Goal: Task Accomplishment & Management: Use online tool/utility

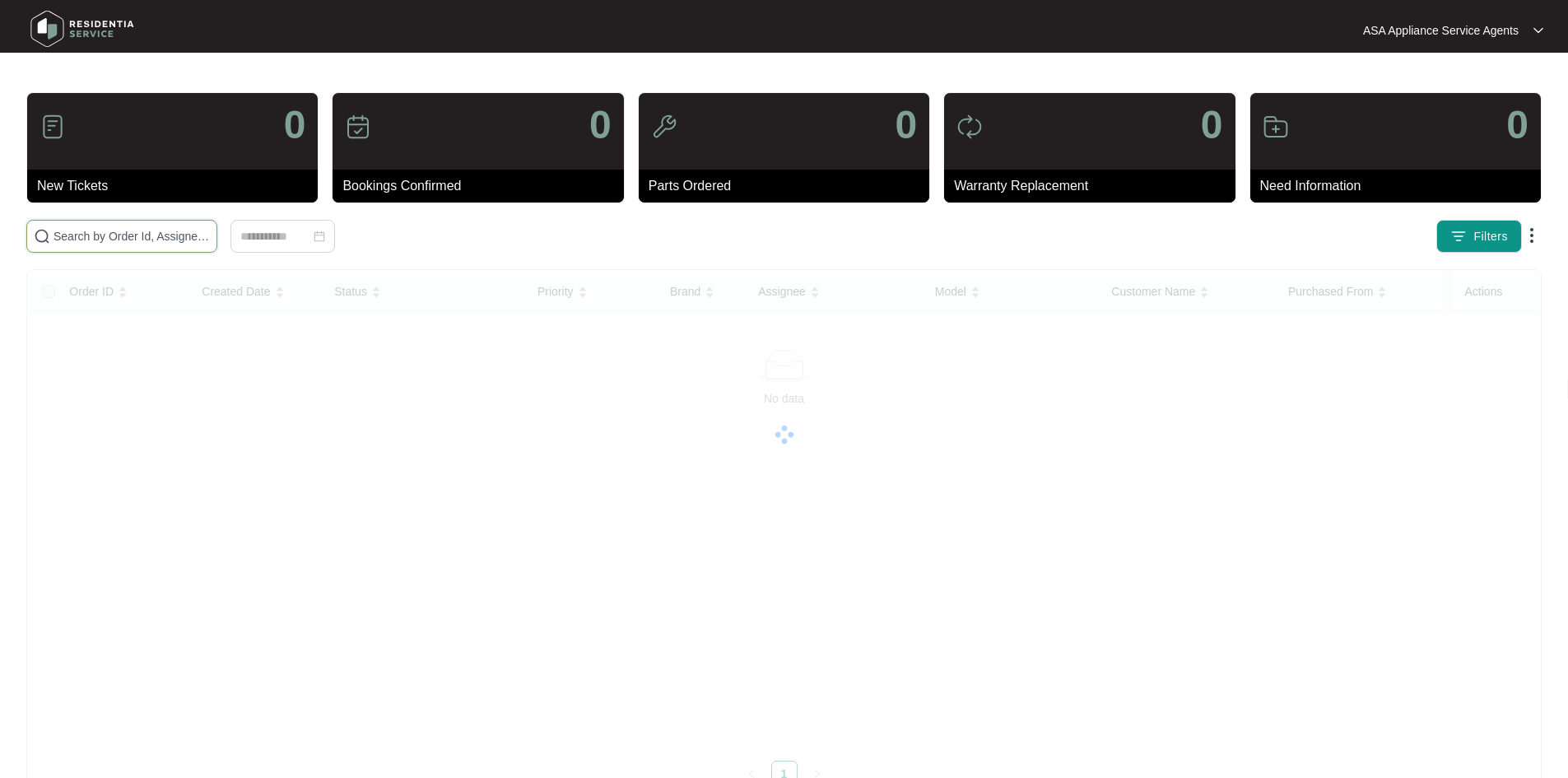
click at [187, 243] on input "text" at bounding box center [131, 236] width 157 height 18
paste input "638921"
type input "638921"
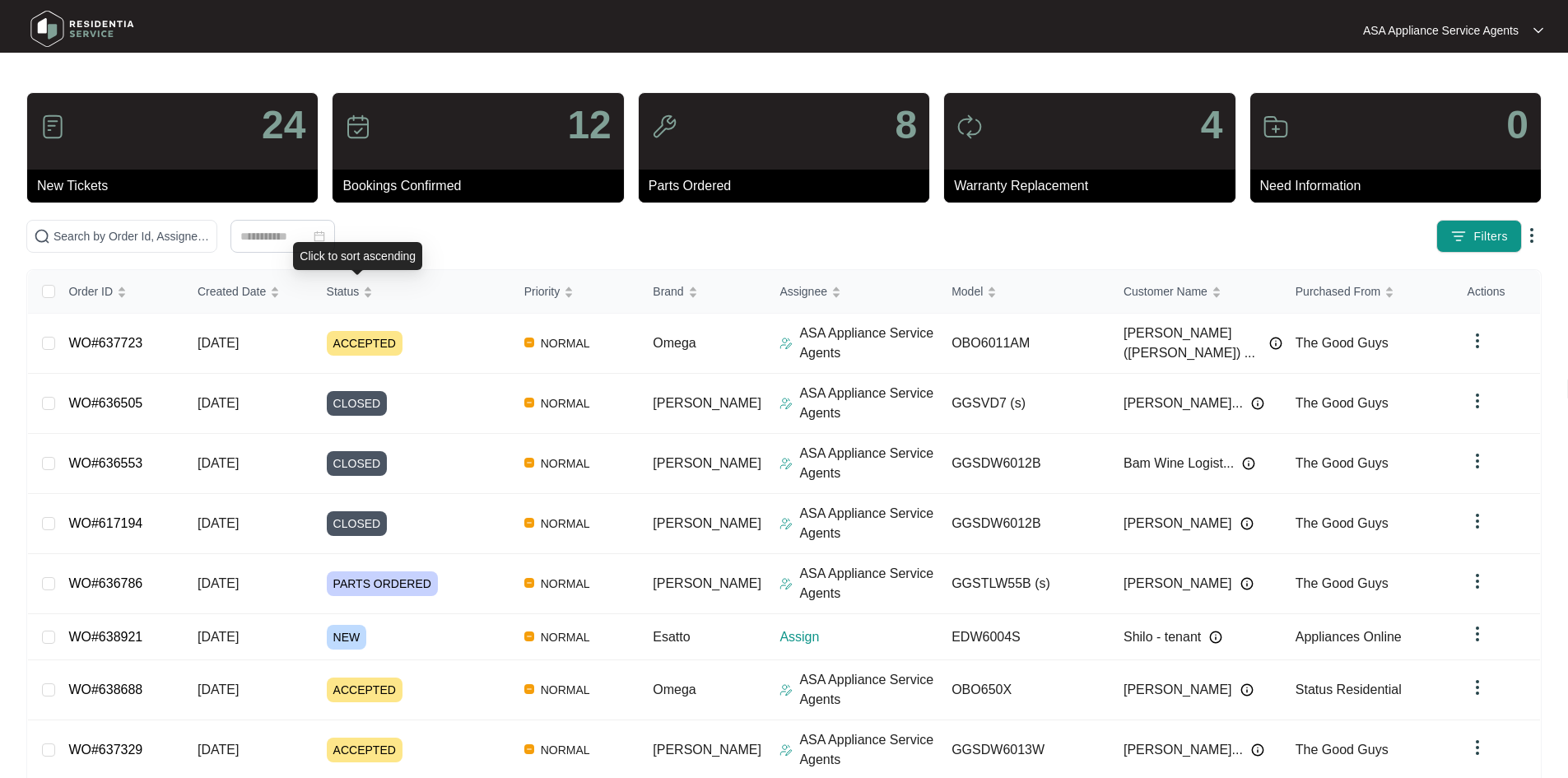
click at [298, 242] on div "Click to sort ascending" at bounding box center [358, 256] width 130 height 28
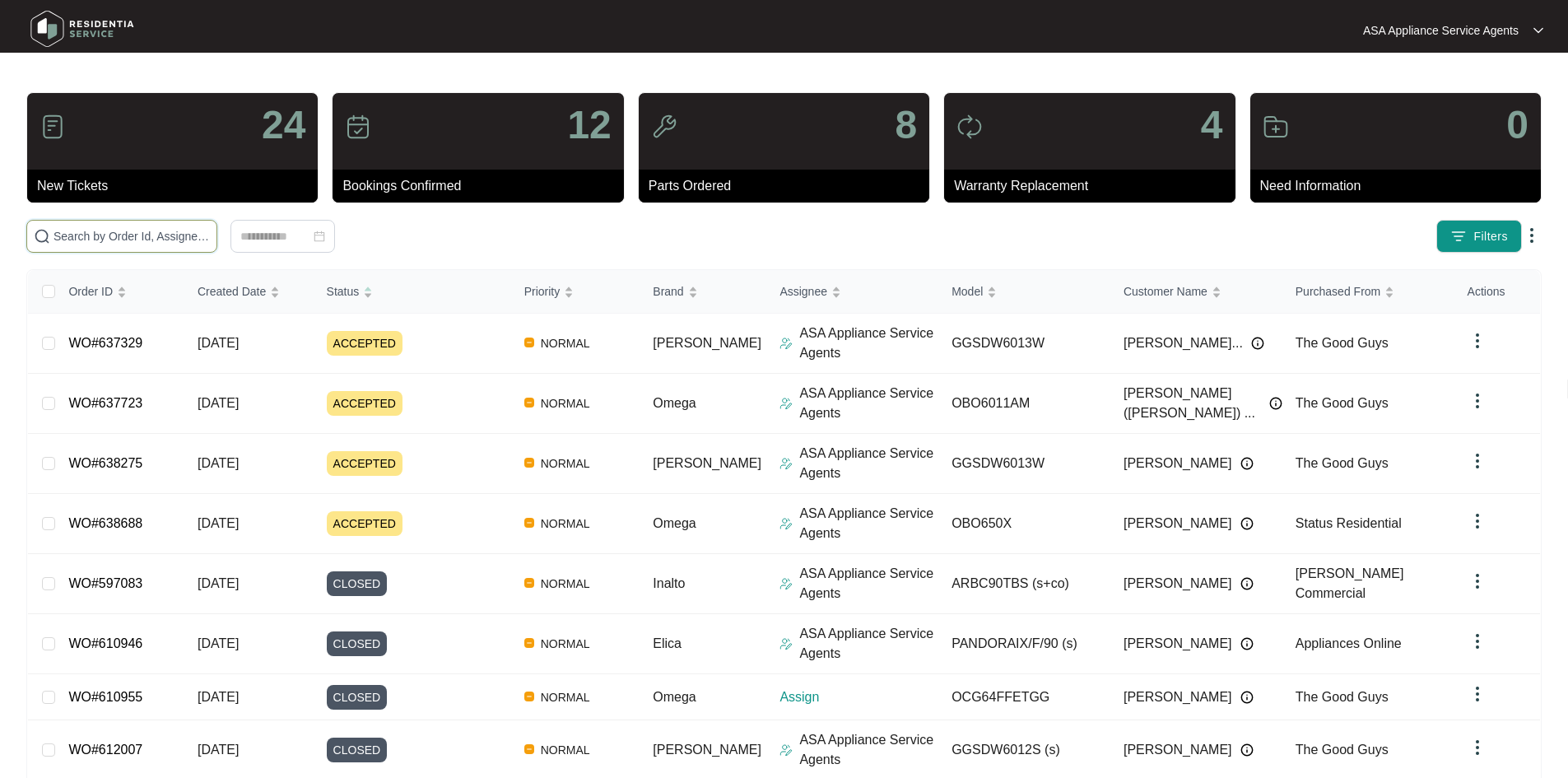
click at [210, 239] on input "text" at bounding box center [131, 236] width 157 height 18
paste input "638921"
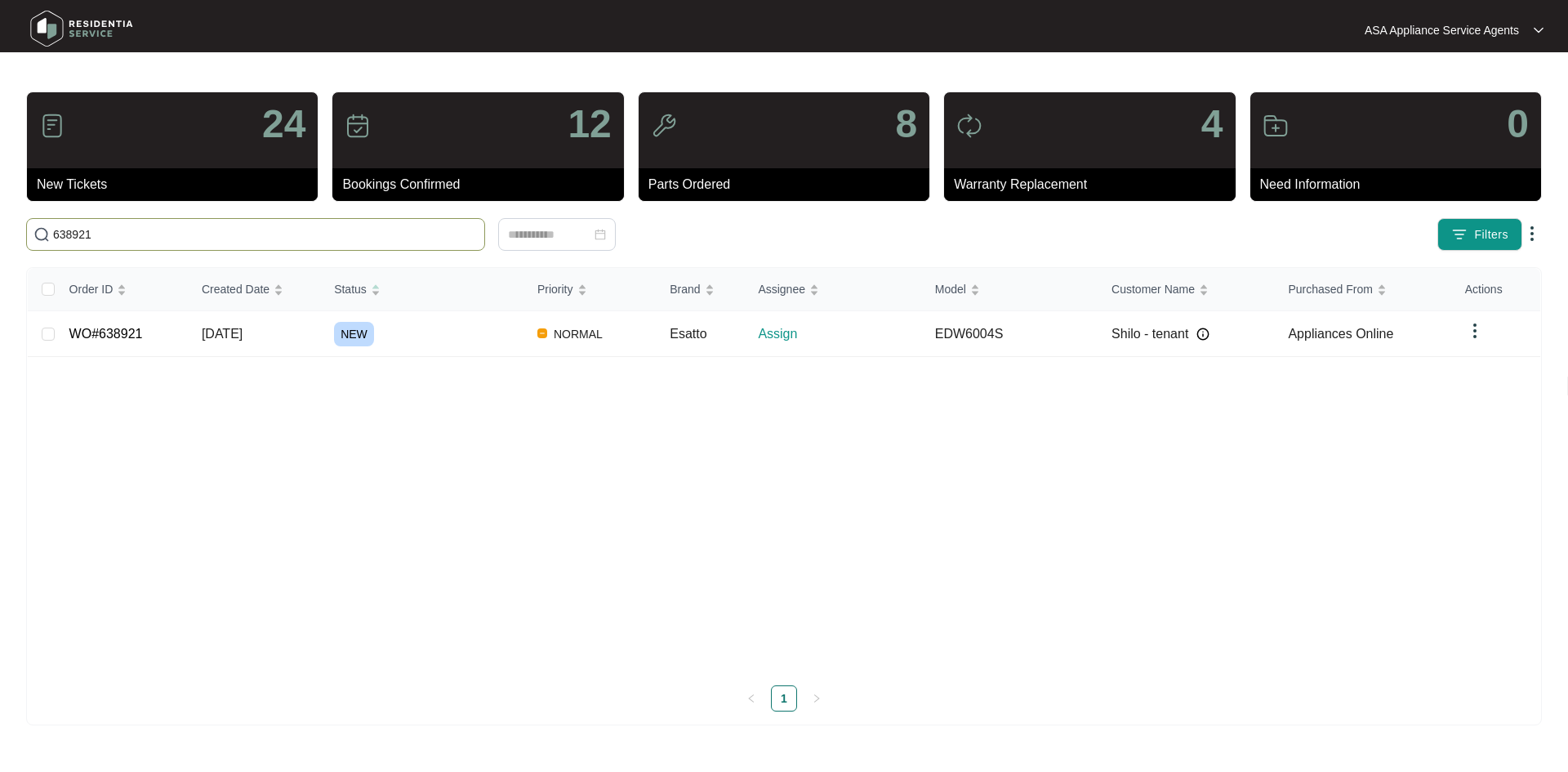
type input "638921"
click at [274, 343] on td "10/09/2025" at bounding box center [254, 333] width 132 height 46
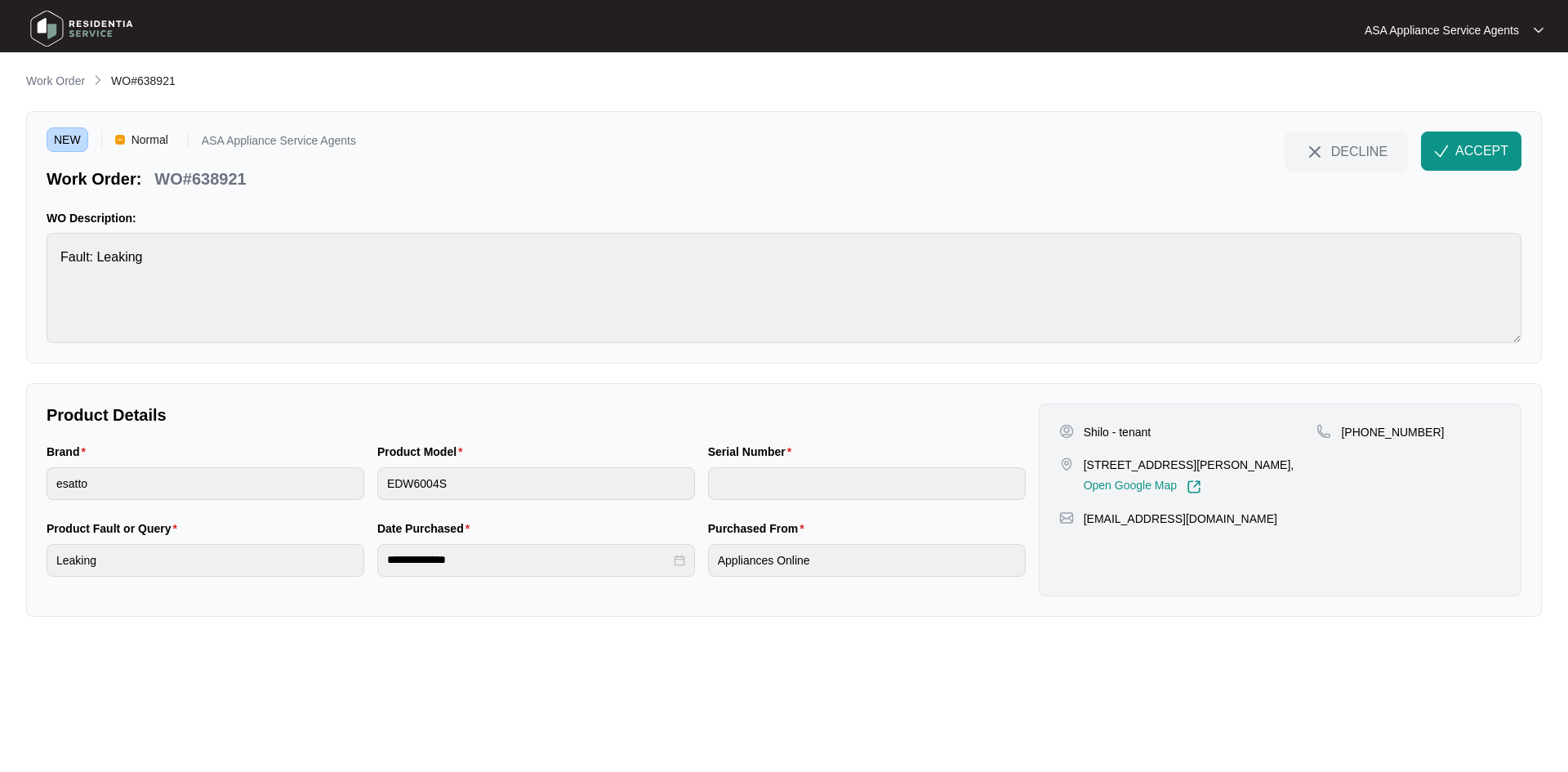
click at [209, 183] on p "WO#638921" at bounding box center [200, 179] width 91 height 23
copy p "638921"
click at [1094, 432] on p "Shilo - tenant" at bounding box center [1117, 432] width 68 height 16
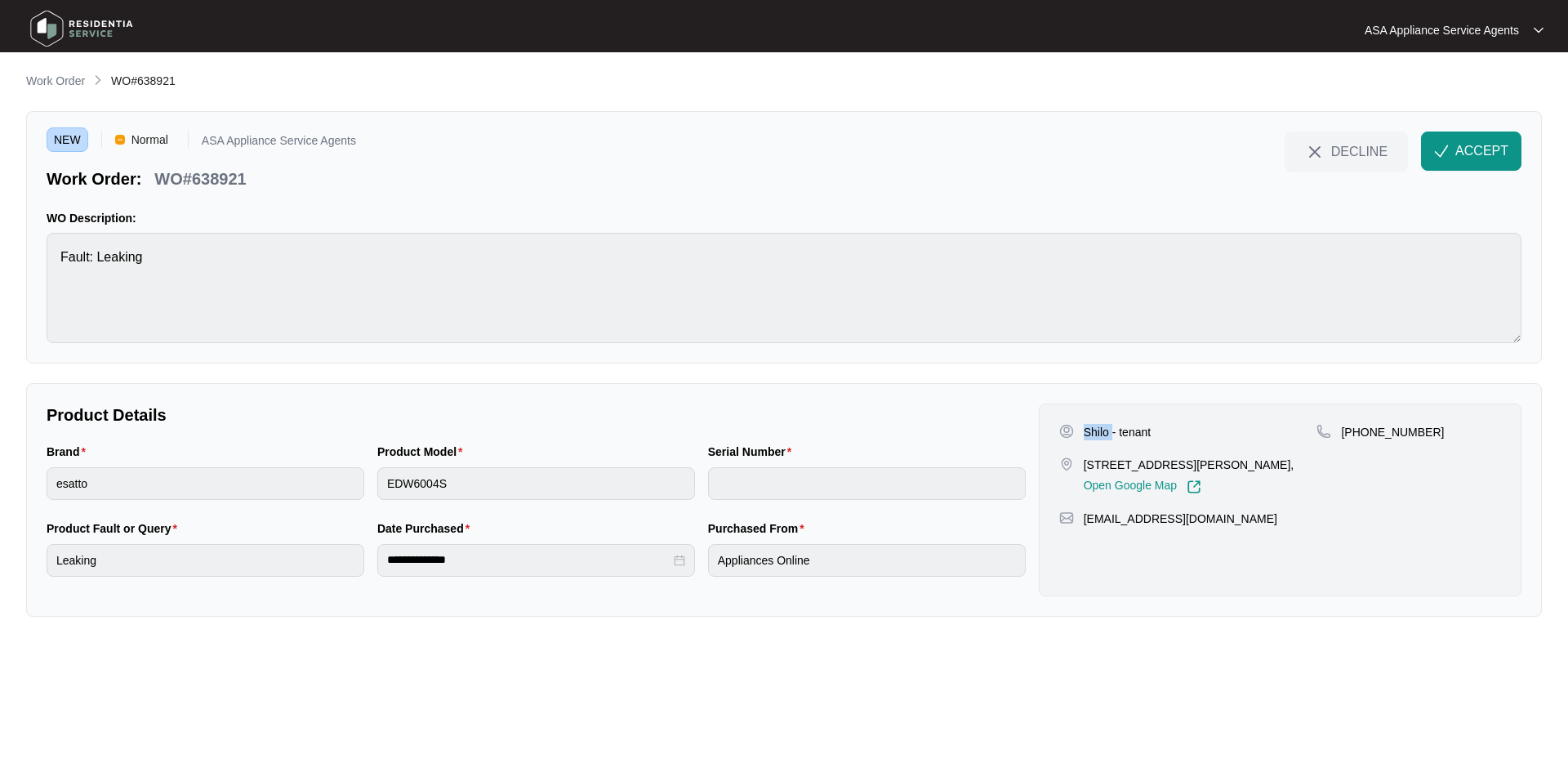
copy p "Shilo"
click at [1084, 465] on p "Unit 2/1 Eric StMidland WA 6056," at bounding box center [1189, 465] width 211 height 16
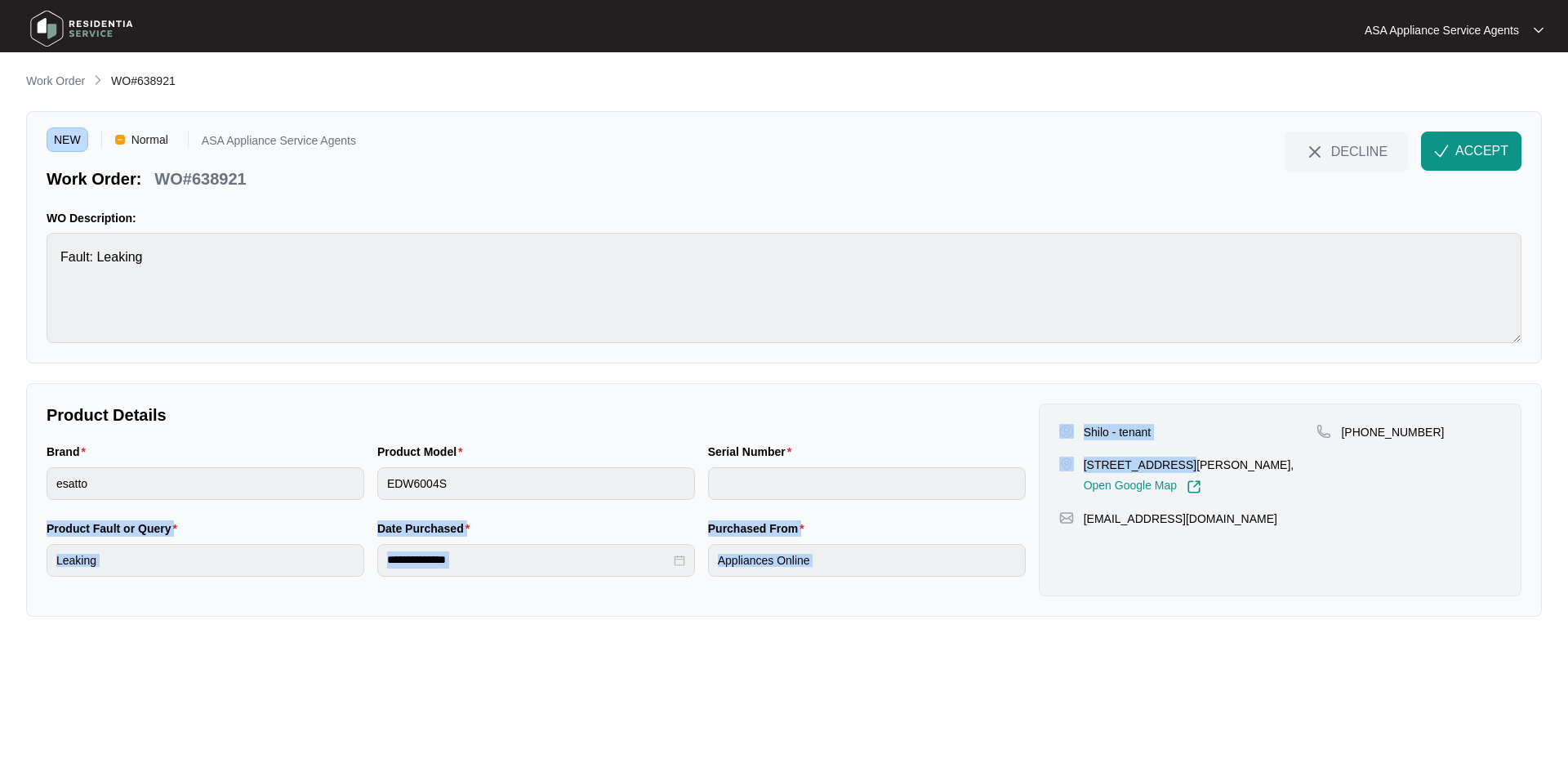
drag, startPoint x: 1160, startPoint y: 464, endPoint x: 984, endPoint y: 462, distance: 176.0
click at [984, 462] on div "**********" at bounding box center [784, 500] width 1488 height 193
click at [1094, 463] on p "Unit 2/1 Eric StMidland WA 6056," at bounding box center [1189, 465] width 211 height 16
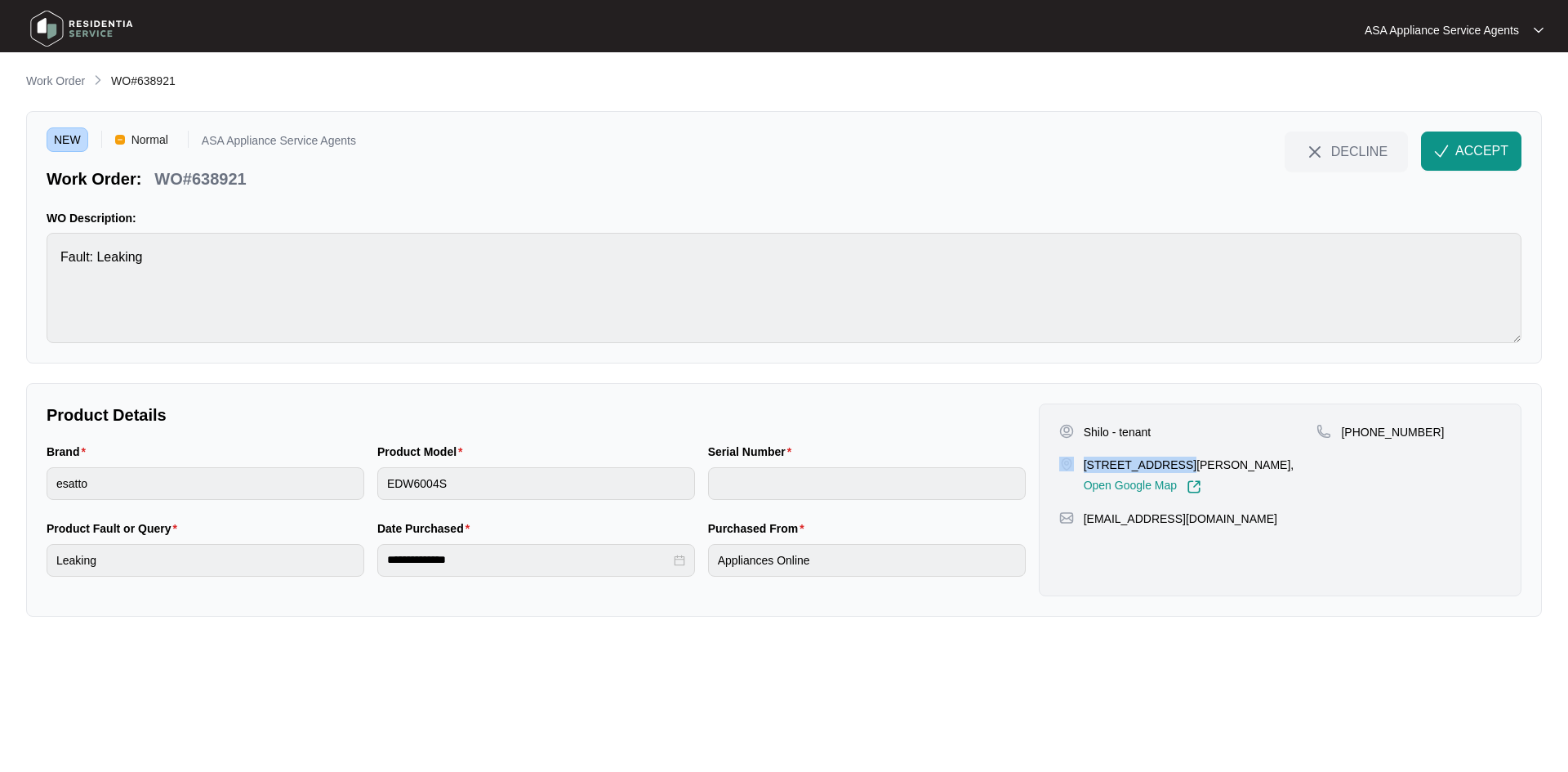
drag, startPoint x: 1159, startPoint y: 467, endPoint x: 1047, endPoint y: 466, distance: 112.0
click at [1047, 466] on div "Shilo - tenant Unit 2/1 Eric StMidland WA 6056, Open Google Map +61413 414 744 …" at bounding box center [1281, 500] width 483 height 193
copy div "Unit 2/1 Eric St"
click at [1114, 467] on p "Unit 2/1 Eric StMidland WA 6056," at bounding box center [1189, 465] width 211 height 16
drag, startPoint x: 1160, startPoint y: 460, endPoint x: 1080, endPoint y: 460, distance: 80.0
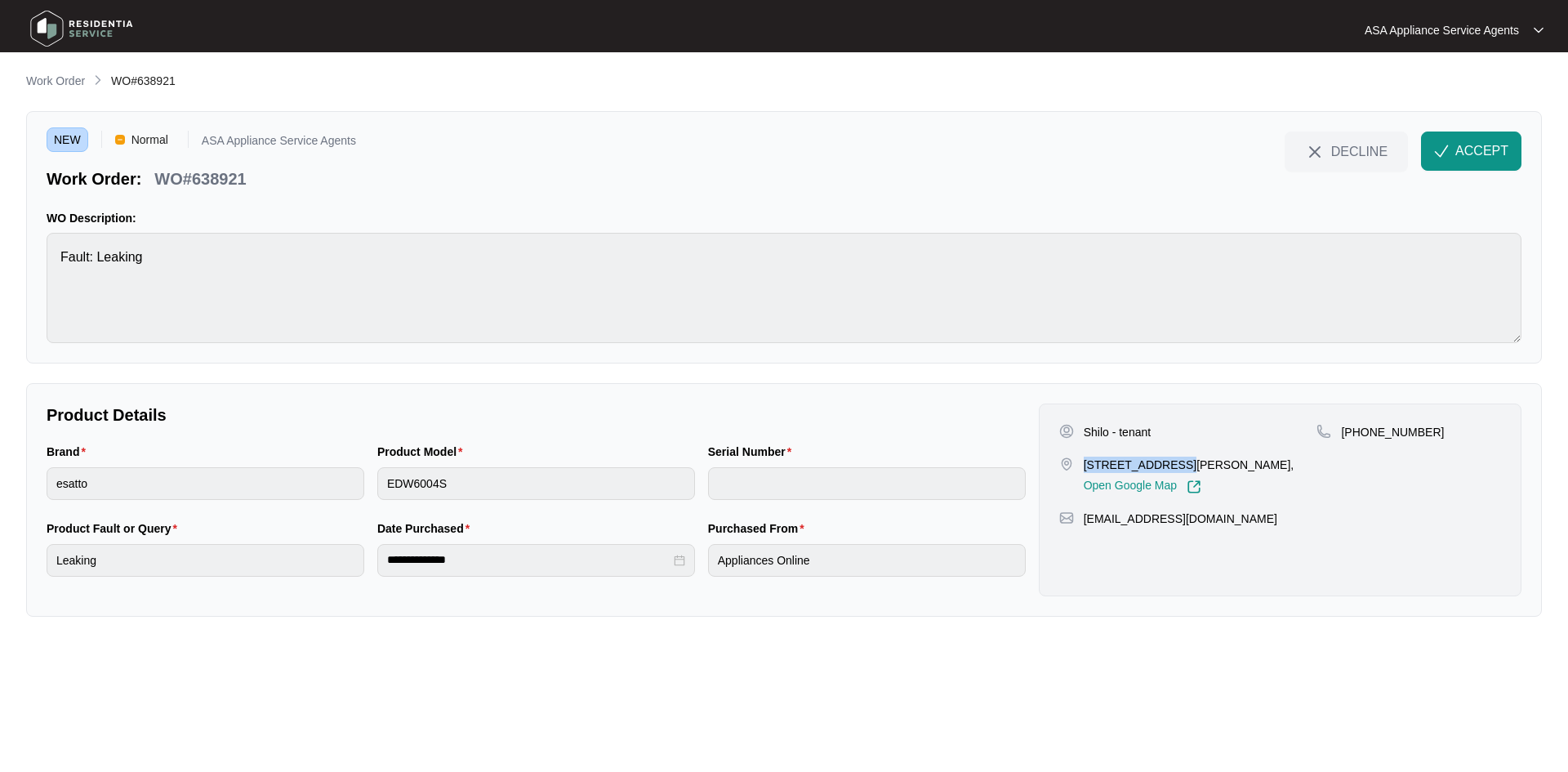
click at [1080, 460] on div "Unit 2/1 Eric StMidland WA 6056, Open Google Map" at bounding box center [1188, 475] width 258 height 37
copy p "Unit 2/1 Eric St"
click at [1367, 430] on p "+61413 414 744" at bounding box center [1393, 432] width 103 height 16
click at [1438, 433] on div "+61413 414 744" at bounding box center [1408, 432] width 185 height 16
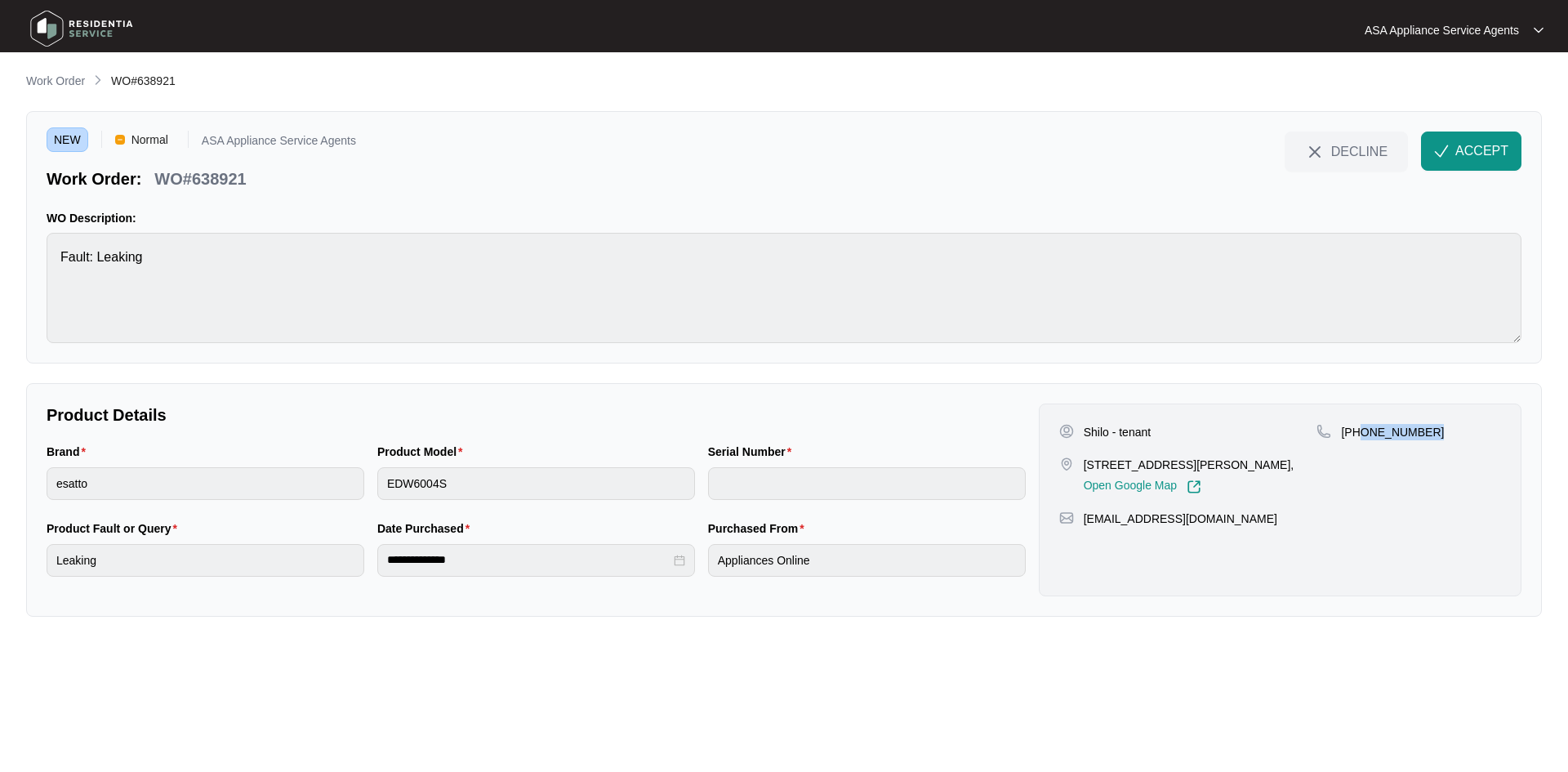
drag, startPoint x: 1427, startPoint y: 432, endPoint x: 1362, endPoint y: 433, distance: 65.0
click at [1362, 433] on div "+61413 414 744" at bounding box center [1408, 432] width 185 height 16
copy p "413 414 744"
drag, startPoint x: 1209, startPoint y: 521, endPoint x: 1075, endPoint y: 520, distance: 134.0
click at [1075, 520] on div "shilotaylor@gmail.com" at bounding box center [1280, 518] width 442 height 16
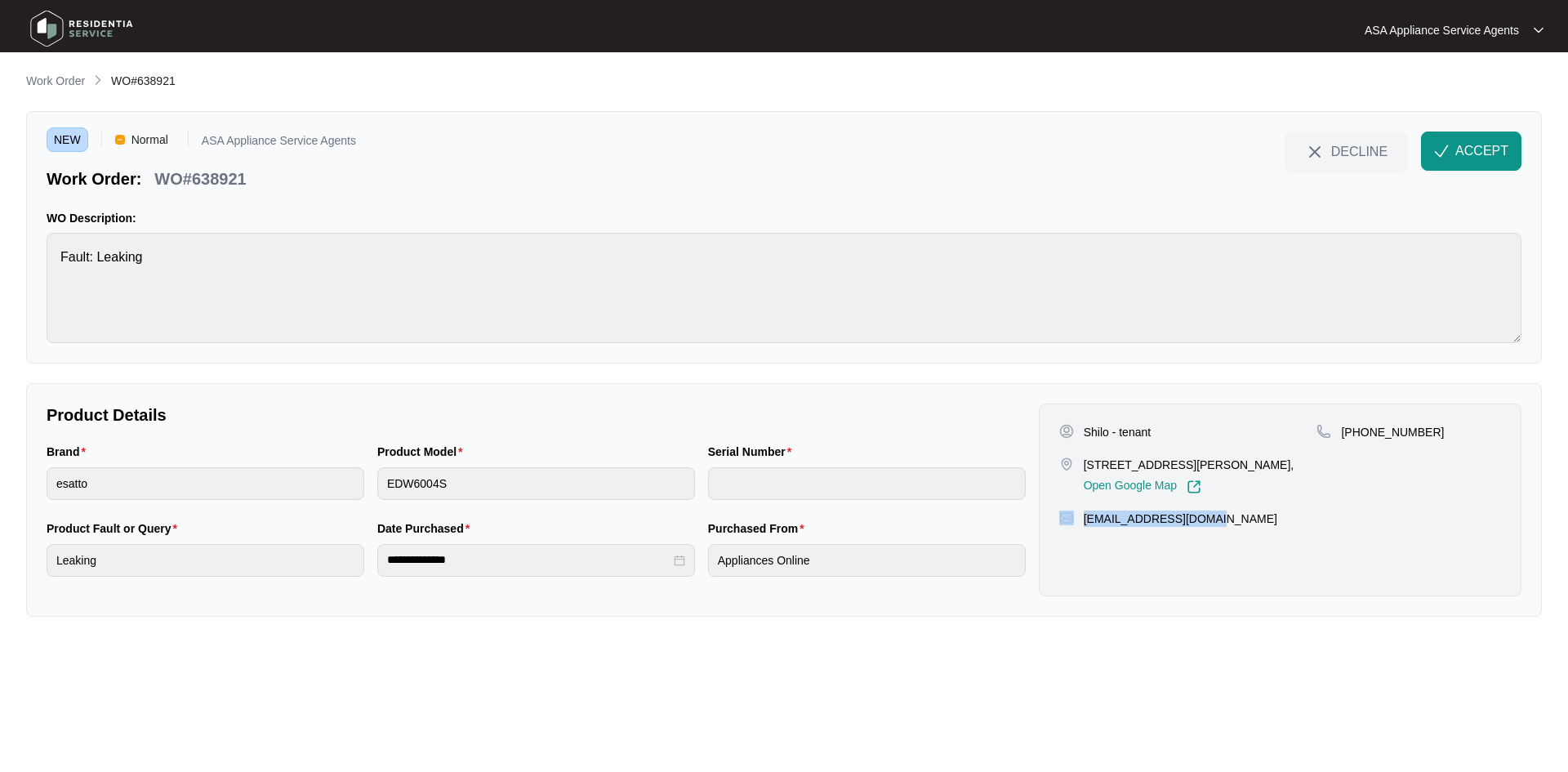
copy div "shilotaylor@gmail.com"
click at [351, 485] on div "Brand esatto Product Model EDW6004S Serial Number" at bounding box center [536, 481] width 992 height 76
click at [11, 558] on main "**********" at bounding box center [784, 386] width 1568 height 772
click at [226, 184] on p "WO#638921" at bounding box center [200, 179] width 91 height 23
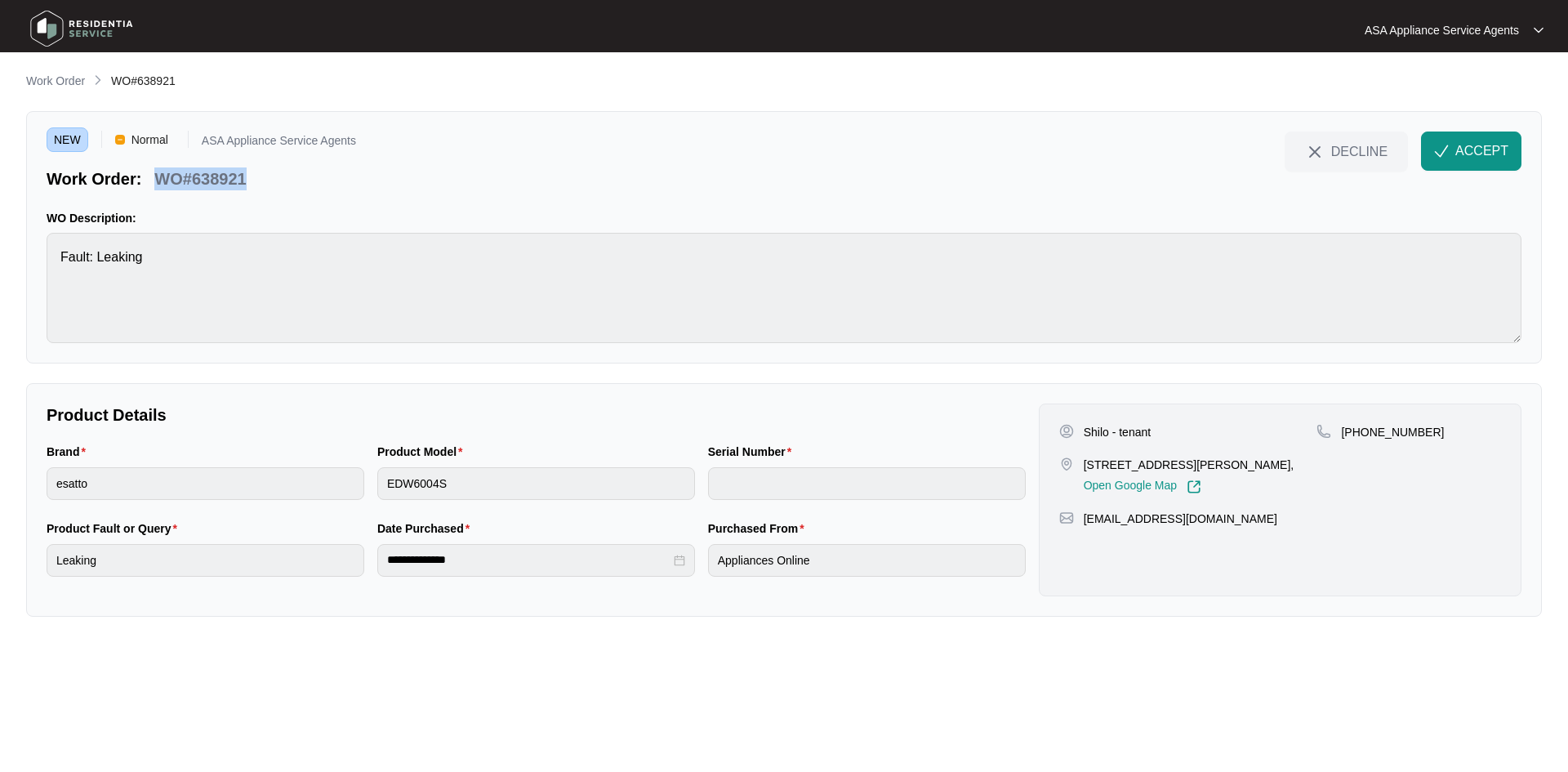
drag, startPoint x: 151, startPoint y: 181, endPoint x: 257, endPoint y: 181, distance: 106.0
click at [257, 181] on div "Work Order: WO#638921" at bounding box center [201, 175] width 310 height 29
copy p "WO#638921"
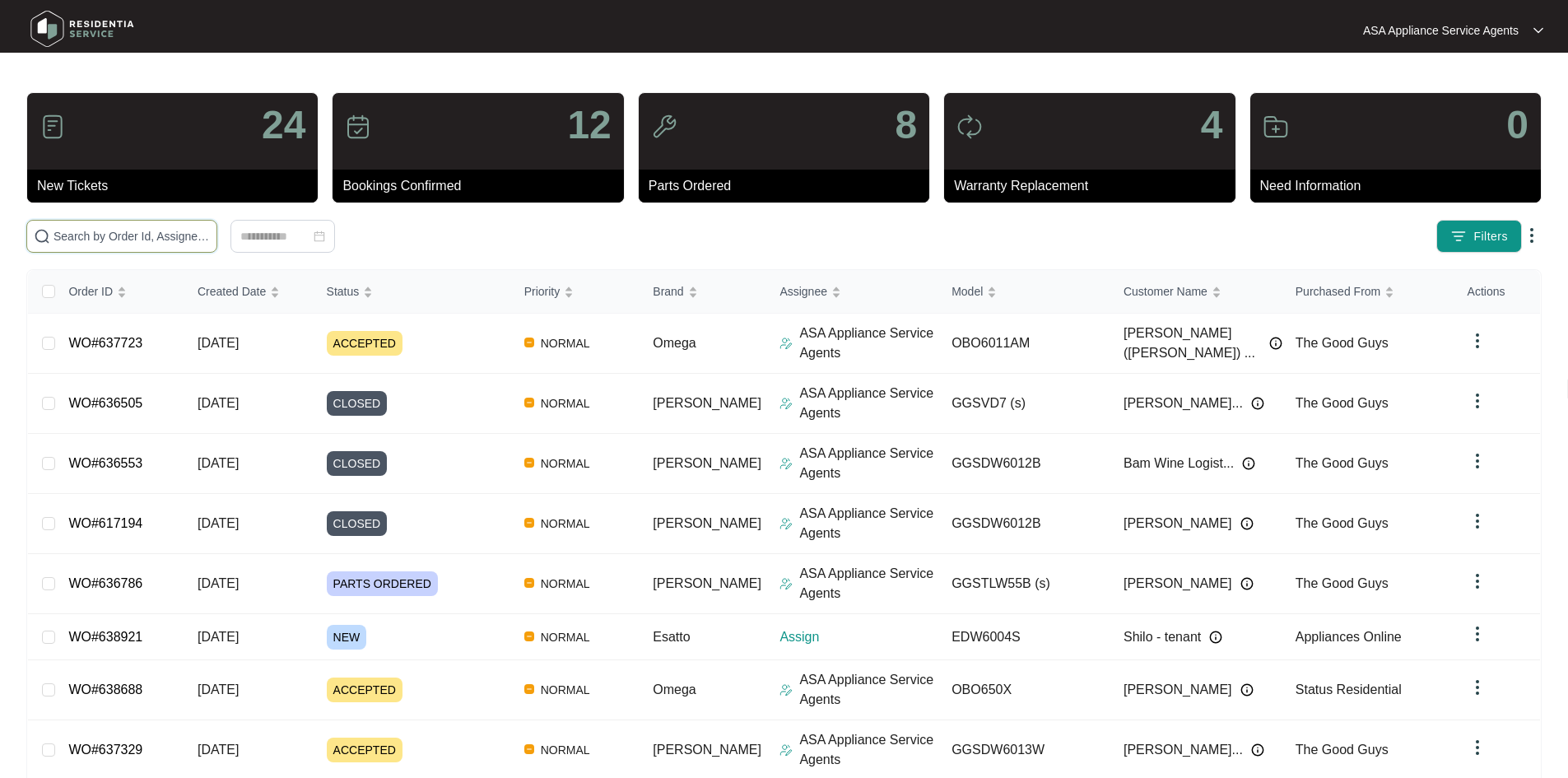
click at [187, 234] on input "text" at bounding box center [131, 236] width 157 height 18
paste input "636786"
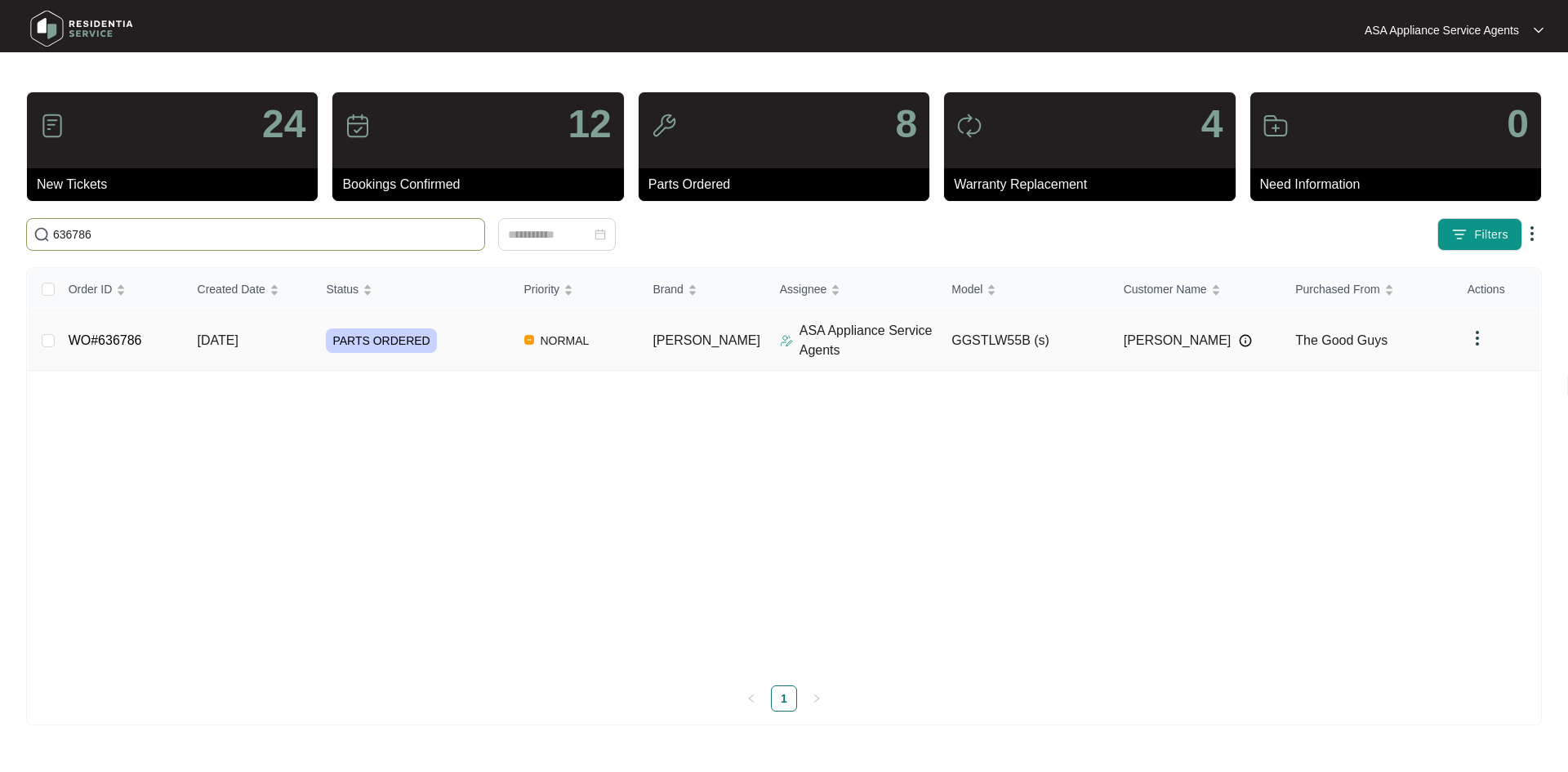
type input "636786"
click at [267, 351] on td "04/09/2025" at bounding box center [249, 340] width 129 height 60
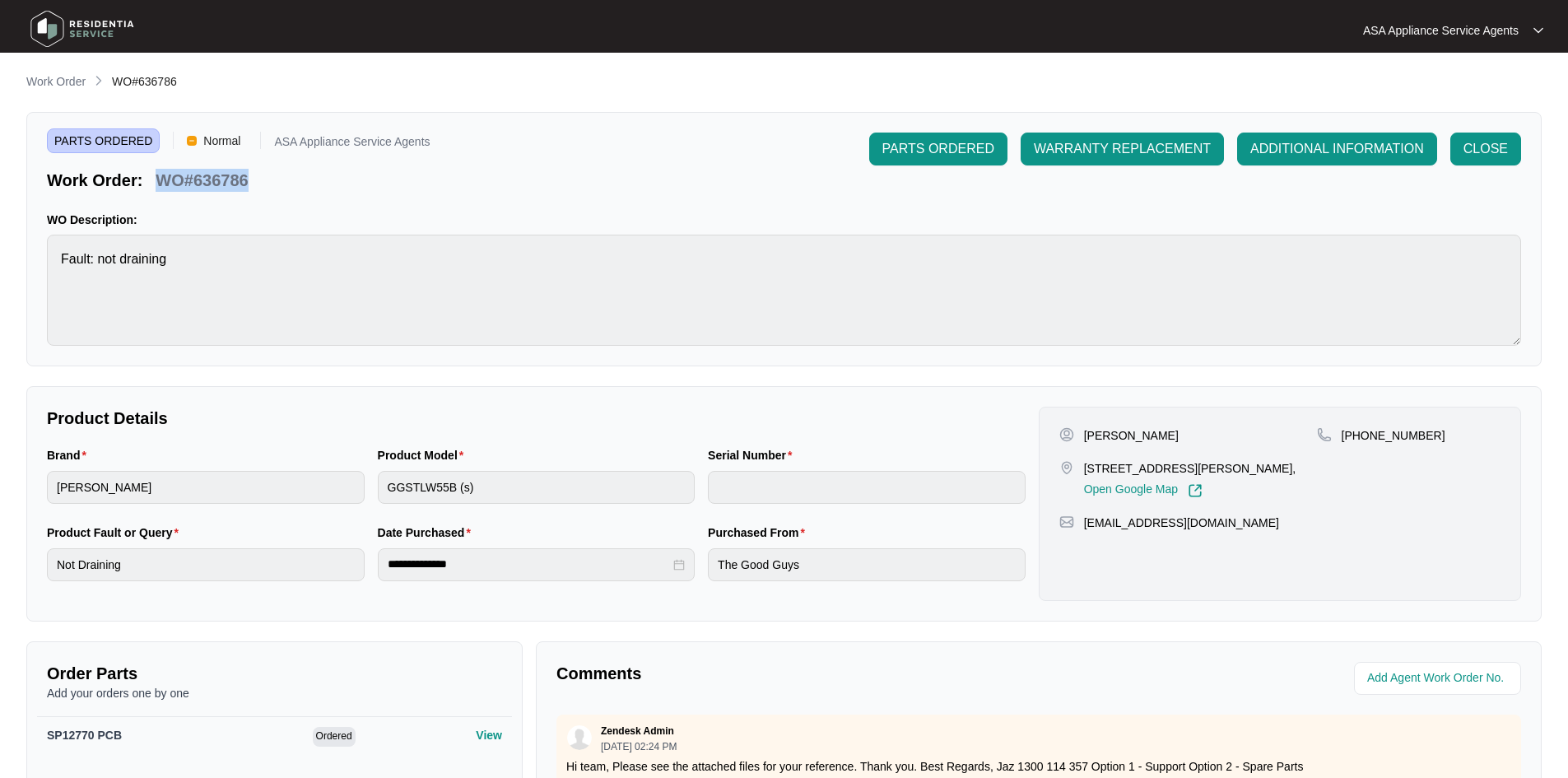
drag, startPoint x: 244, startPoint y: 186, endPoint x: 158, endPoint y: 181, distance: 86.1
click at [158, 181] on p "WO#636786" at bounding box center [201, 180] width 92 height 23
copy p "WO#636786"
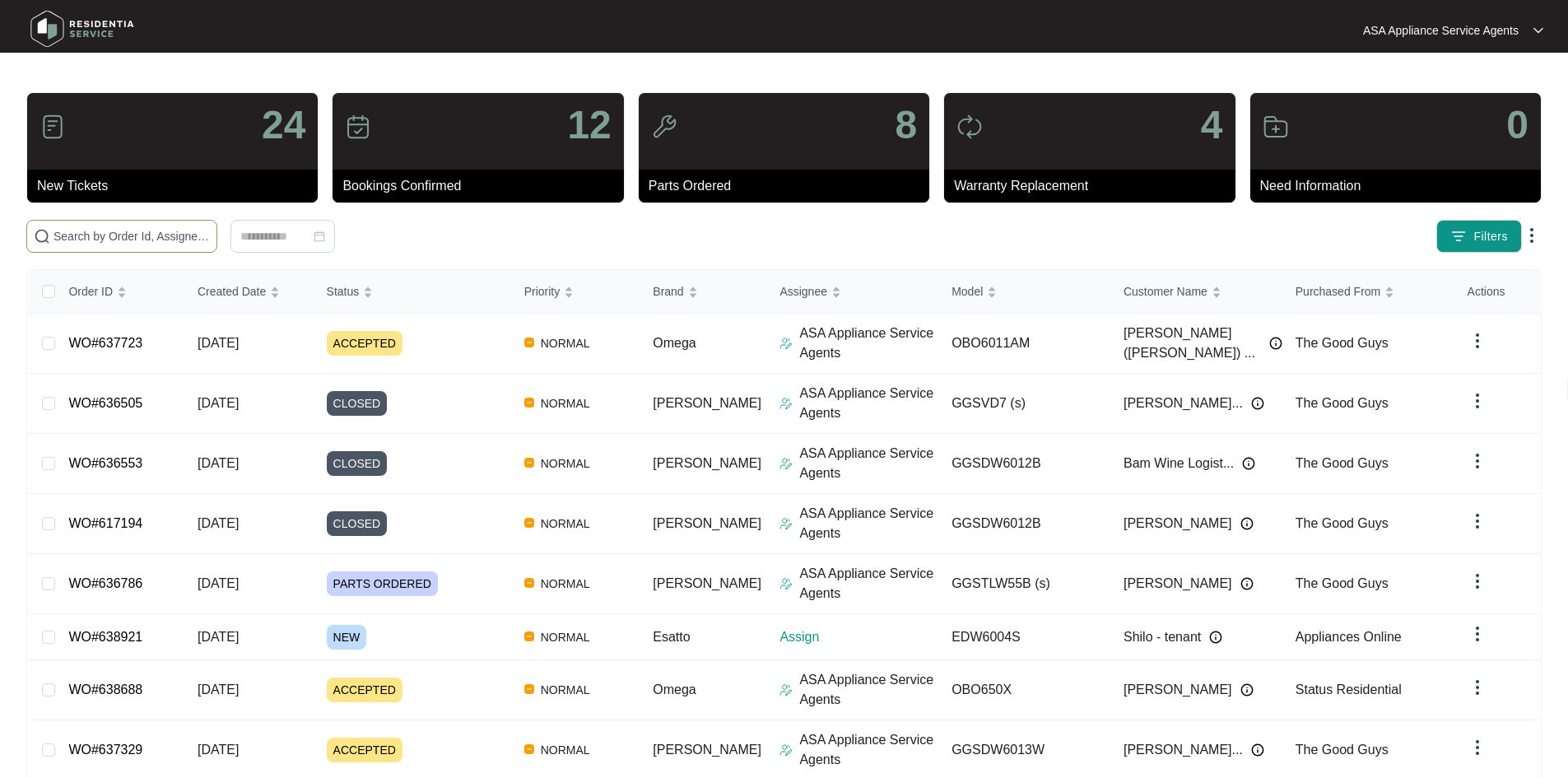
click at [210, 241] on input "text" at bounding box center [131, 236] width 157 height 18
paste input "WO#638921"
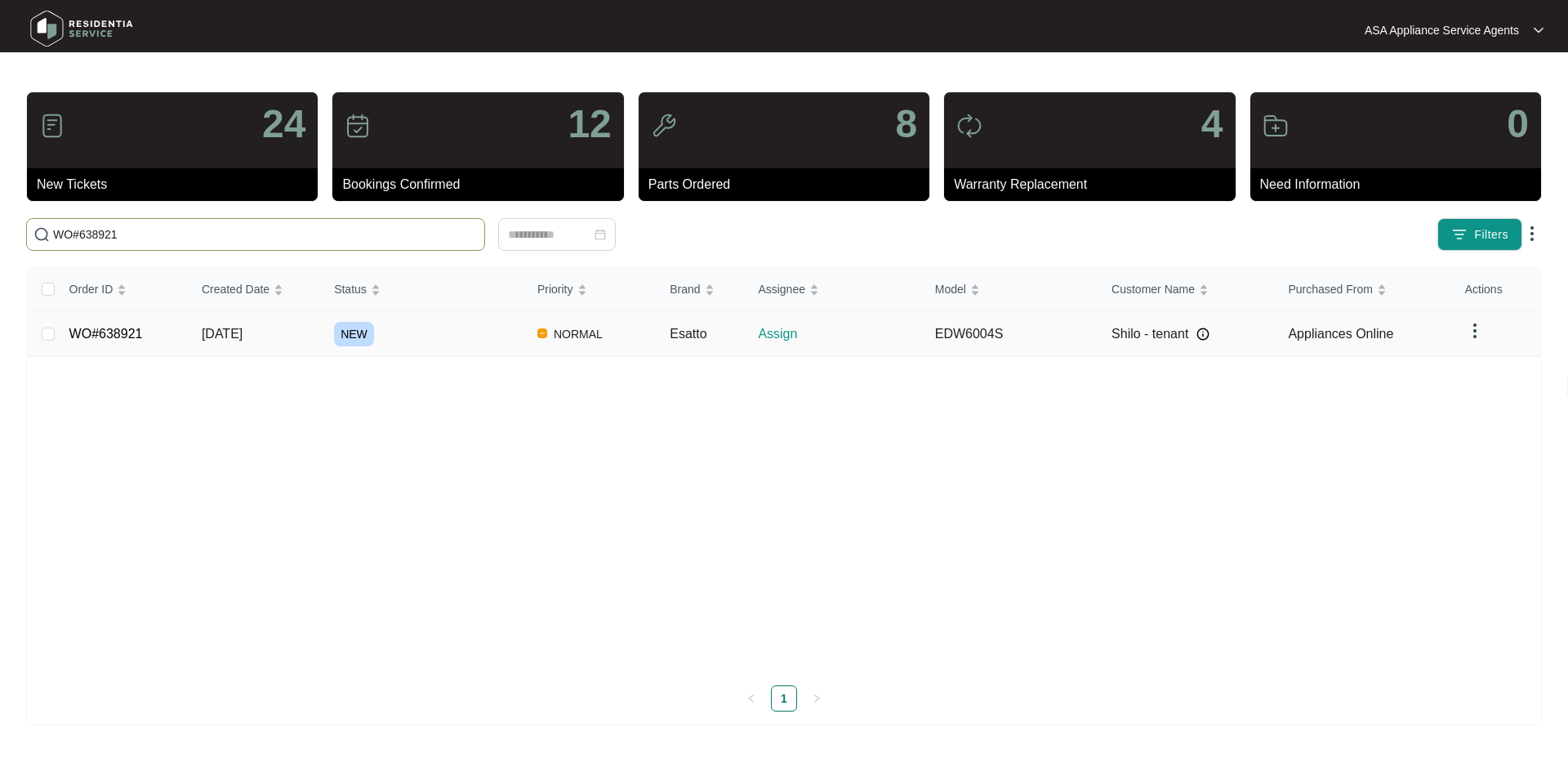
type input "WO#638921"
click at [283, 327] on td "10/09/2025" at bounding box center [254, 333] width 132 height 46
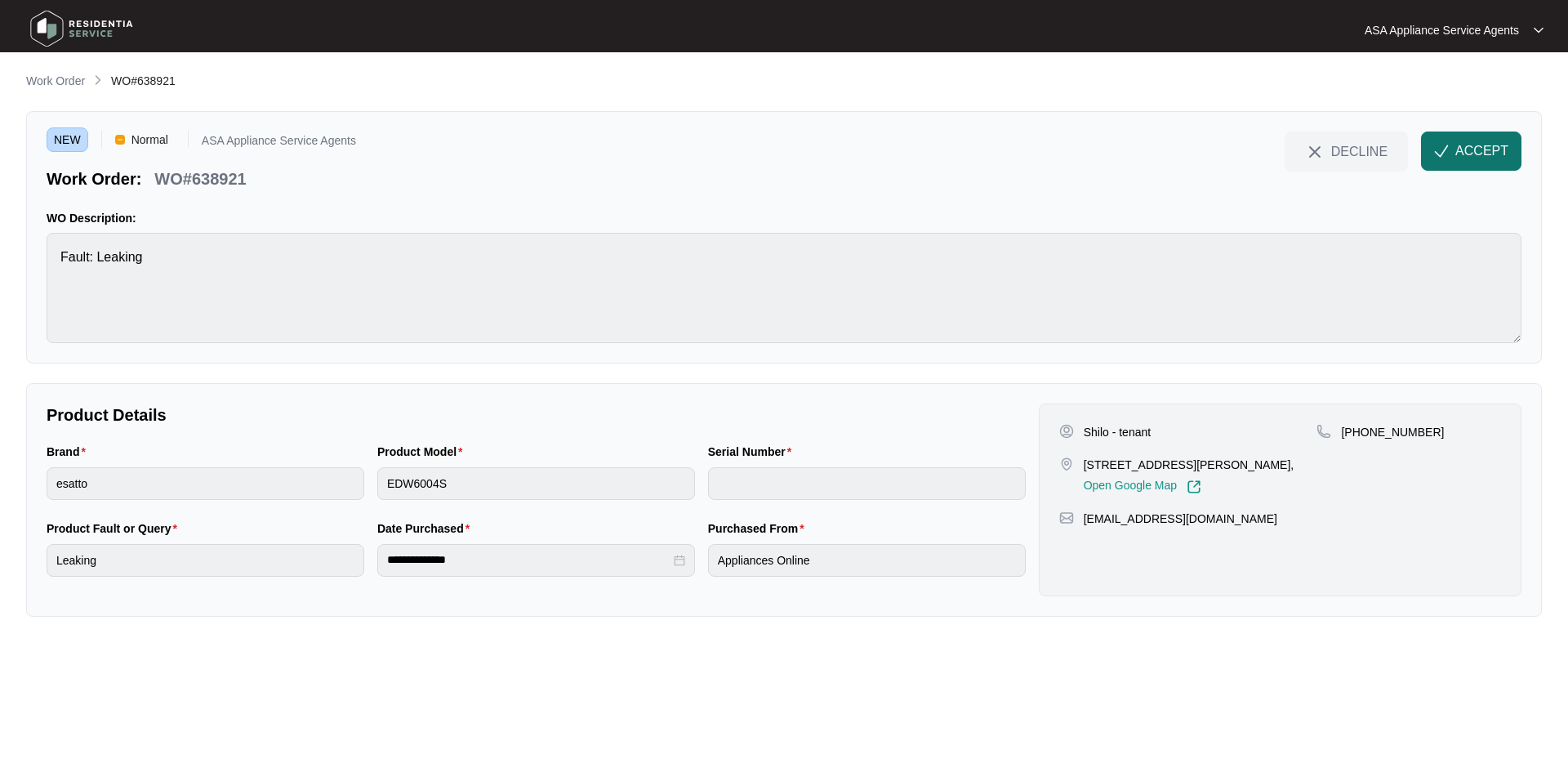
click at [1480, 152] on span "ACCEPT" at bounding box center [1481, 151] width 53 height 20
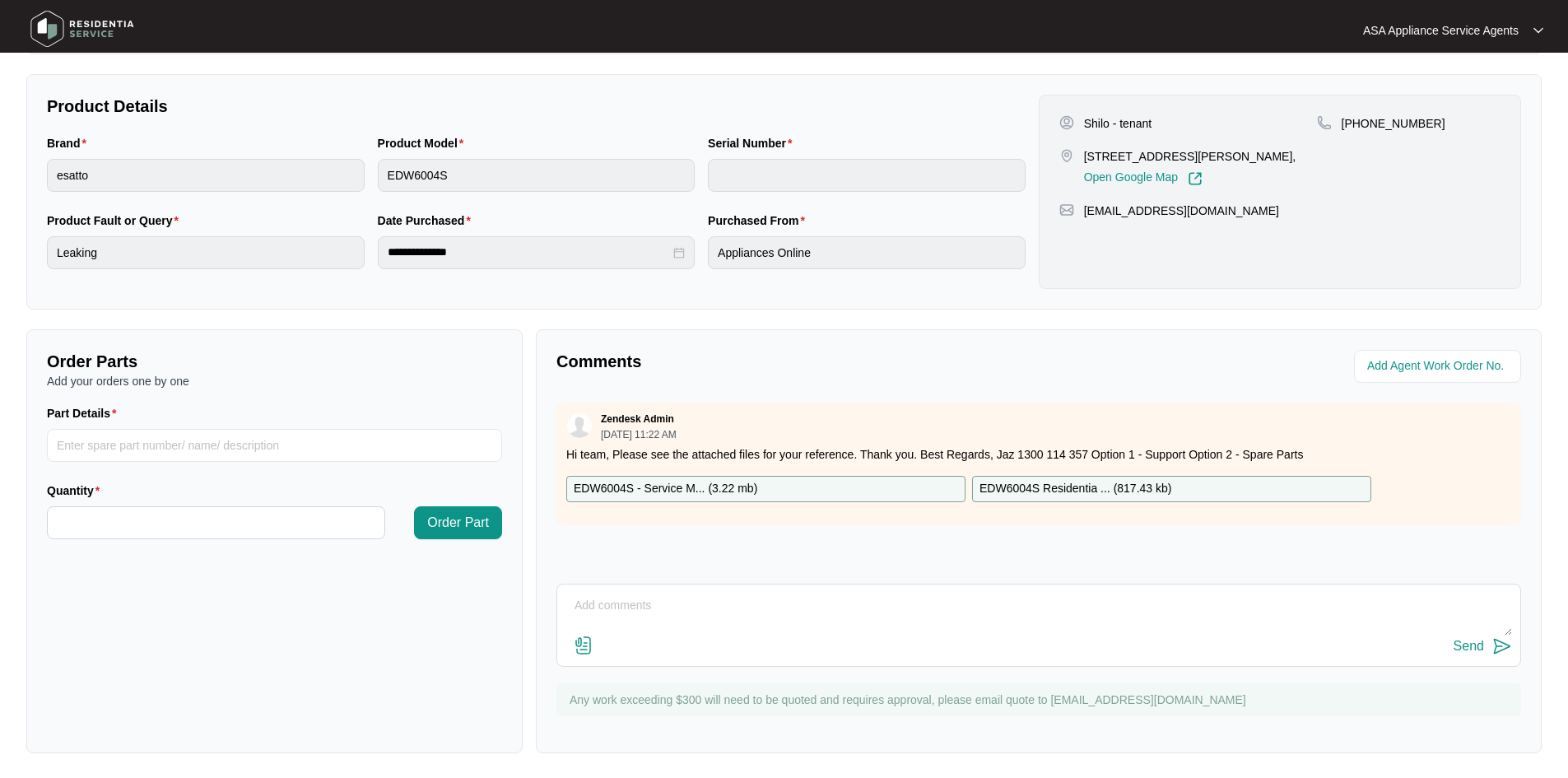
scroll to position [314, 0]
click at [803, 486] on div "EDW6004S - Service M... ( 3.22 mb )" at bounding box center [766, 487] width 399 height 26
click at [1077, 482] on p "EDW6004S Residentia ... ( 817.43 kb )" at bounding box center [1074, 487] width 192 height 18
